Goal: Check status: Check status

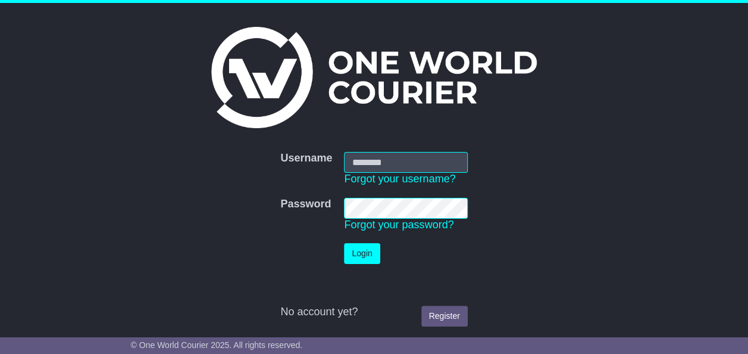
type input "**********"
click at [361, 255] on button "Login" at bounding box center [362, 253] width 36 height 21
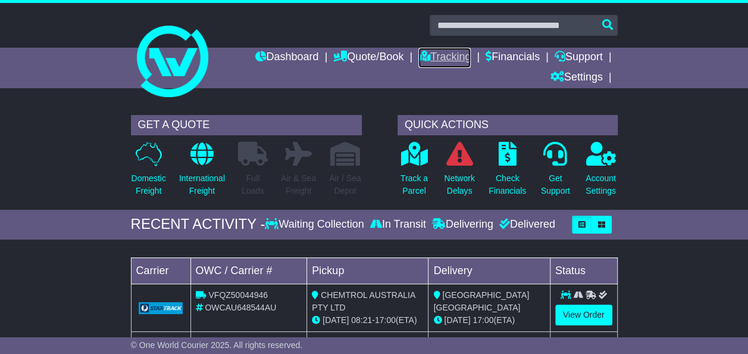
click at [447, 61] on link "Tracking" at bounding box center [444, 58] width 52 height 20
